Goal: Task Accomplishment & Management: Use online tool/utility

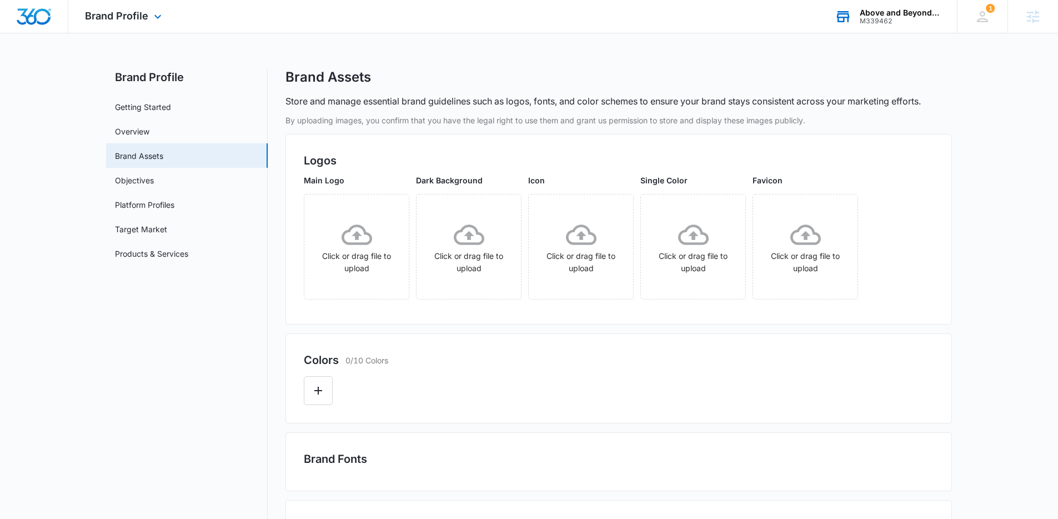
click at [887, 23] on div "M339462" at bounding box center [899, 21] width 81 height 8
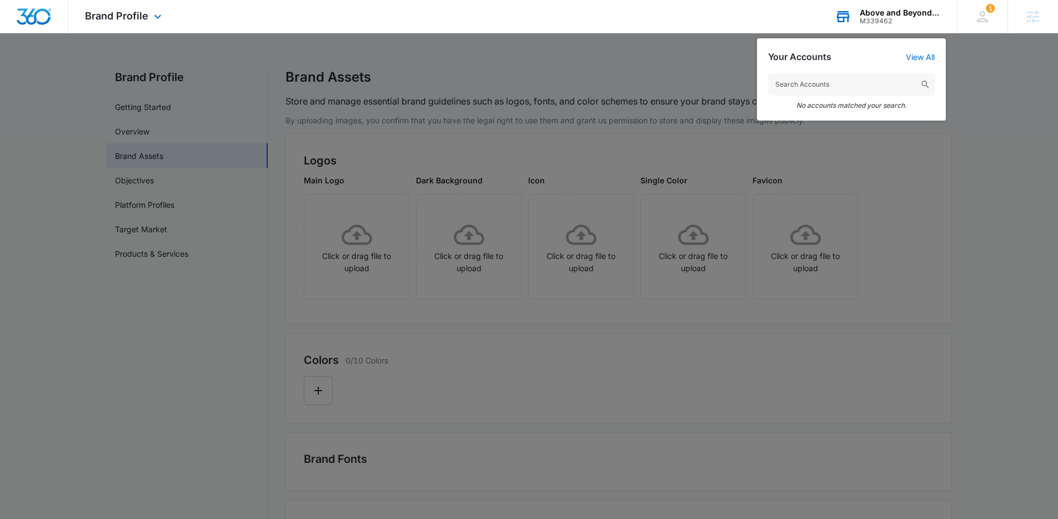
click at [850, 87] on input "text" at bounding box center [851, 84] width 167 height 22
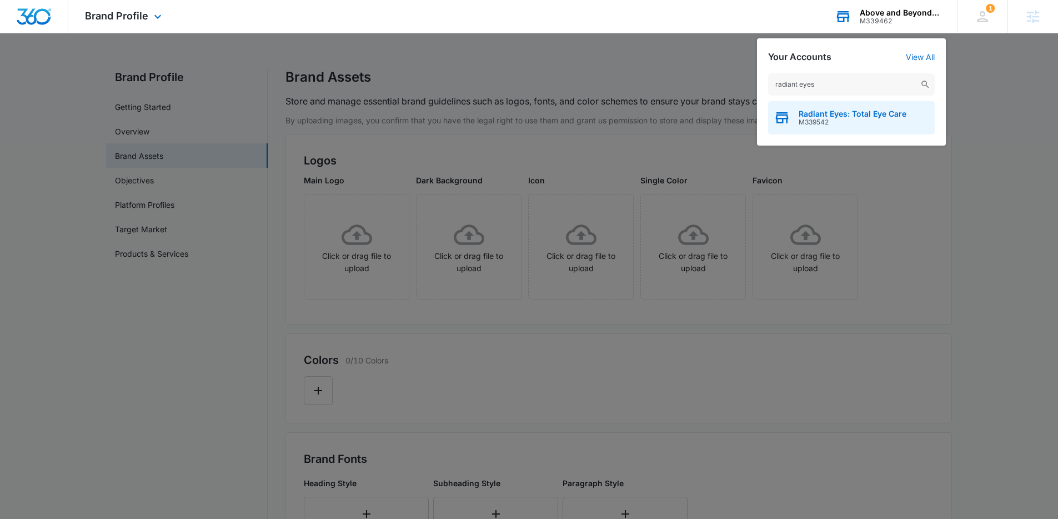
type input "radiant eyes"
click at [844, 116] on span "Radiant Eyes: Total Eye Care" at bounding box center [852, 113] width 108 height 9
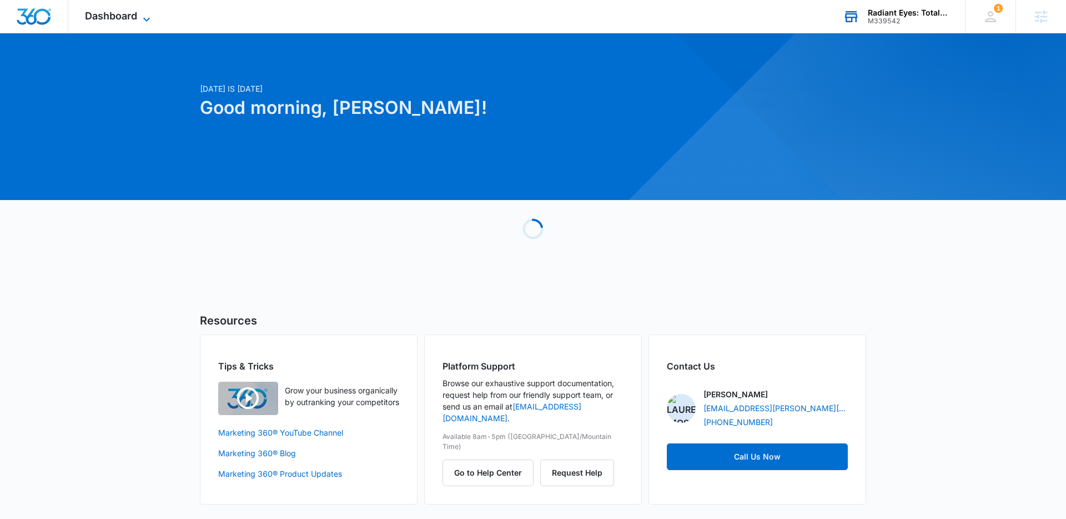
click at [111, 14] on span "Dashboard" at bounding box center [111, 16] width 52 height 12
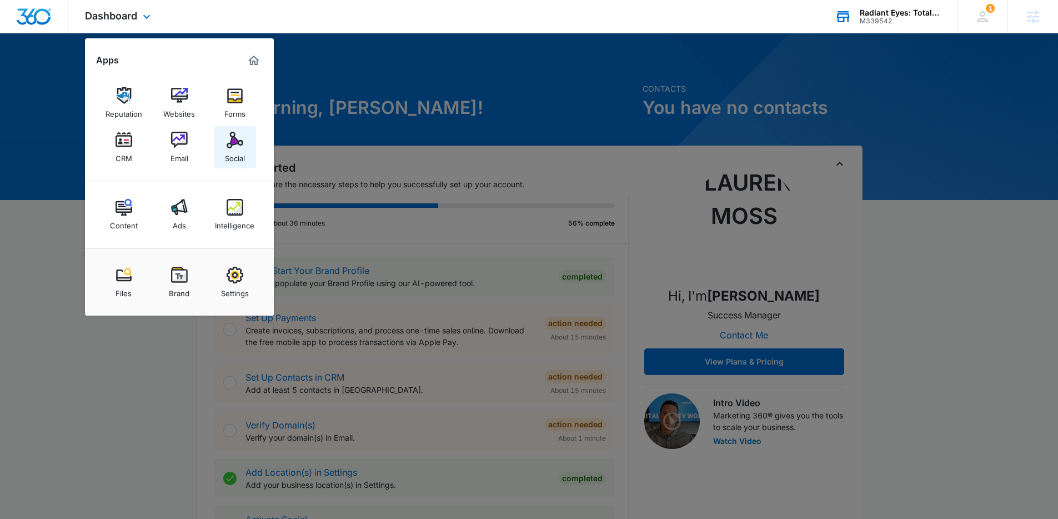
click at [230, 147] on img at bounding box center [234, 140] width 17 height 17
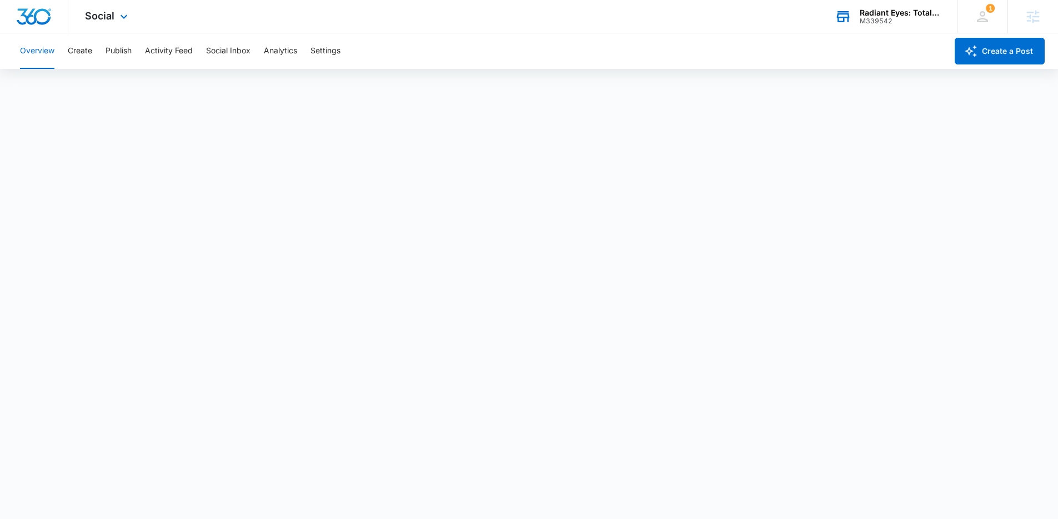
click at [110, 22] on div "Social Apps Reputation Websites Forms CRM Email Social Content Ads Intelligence…" at bounding box center [107, 16] width 79 height 33
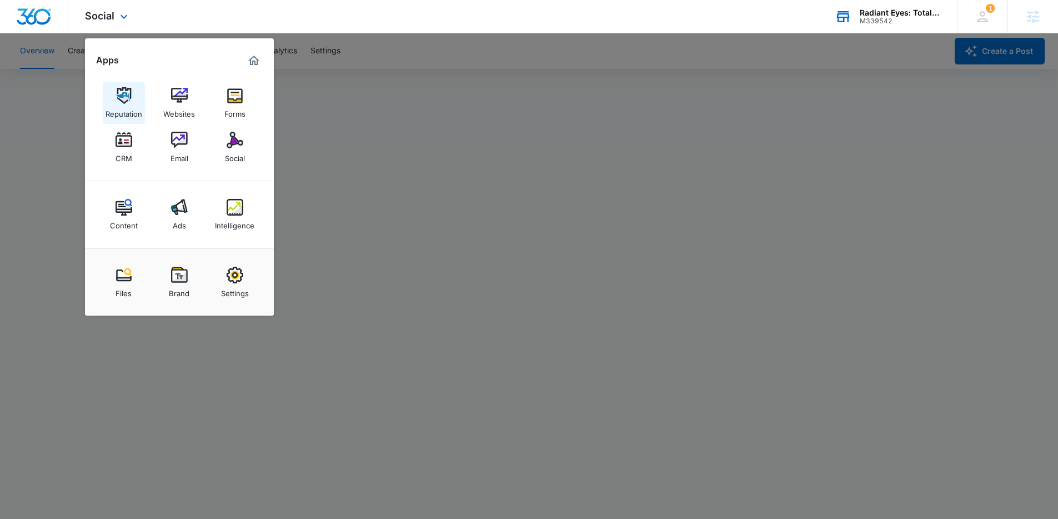
click at [125, 97] on img at bounding box center [123, 95] width 17 height 17
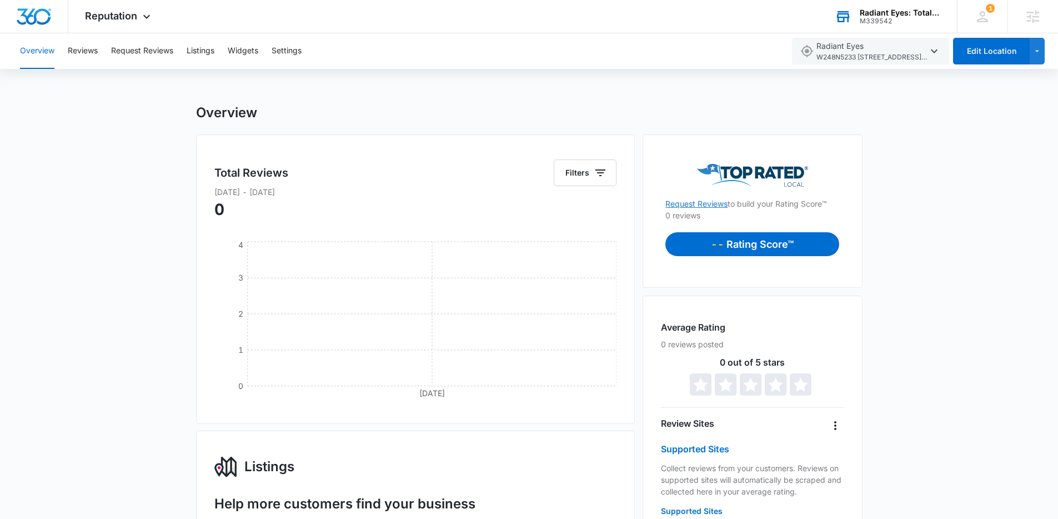
click at [697, 205] on link "Request Reviews" at bounding box center [696, 203] width 62 height 9
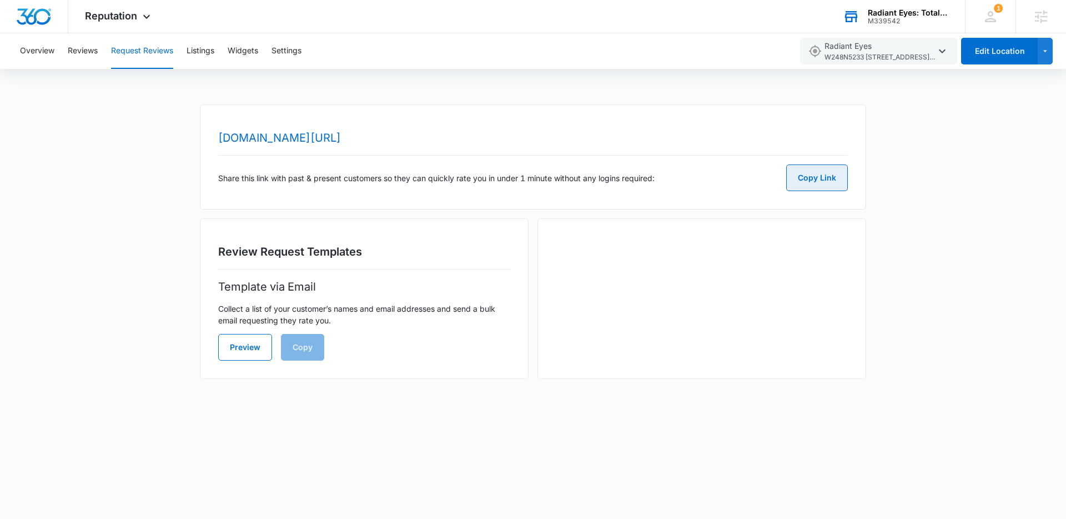
click at [804, 177] on button "Copy Link" at bounding box center [817, 177] width 62 height 27
